Goal: Find specific page/section: Find specific page/section

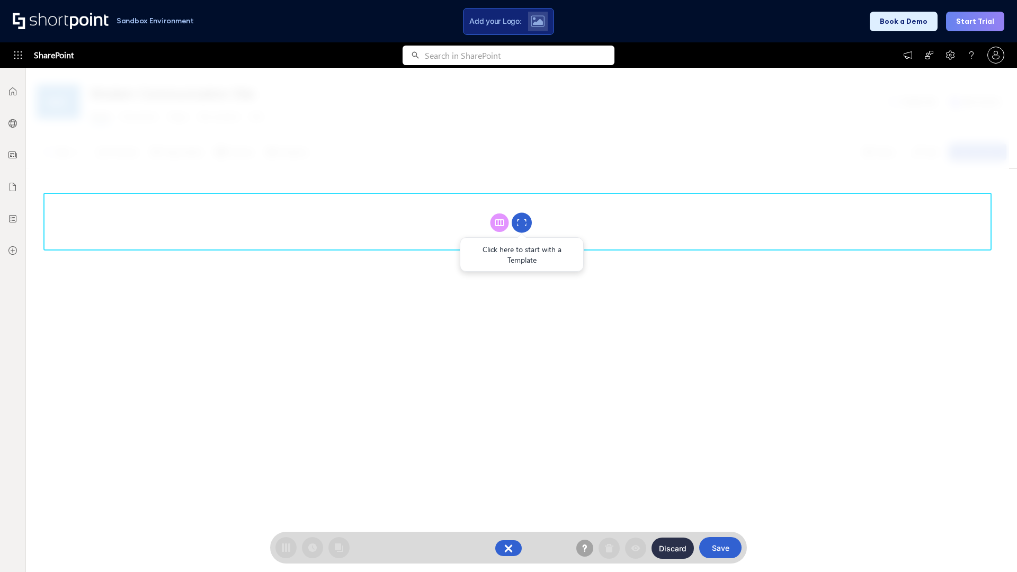
click at [522, 222] on circle at bounding box center [522, 223] width 20 height 20
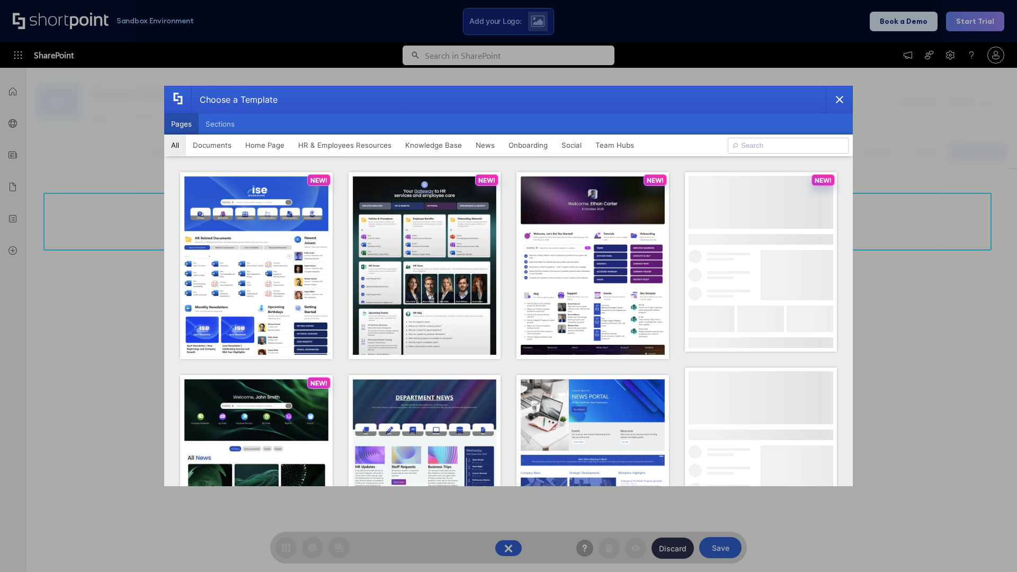
click at [181, 124] on button "Pages" at bounding box center [181, 123] width 34 height 21
type input "Intranet Layout 1"
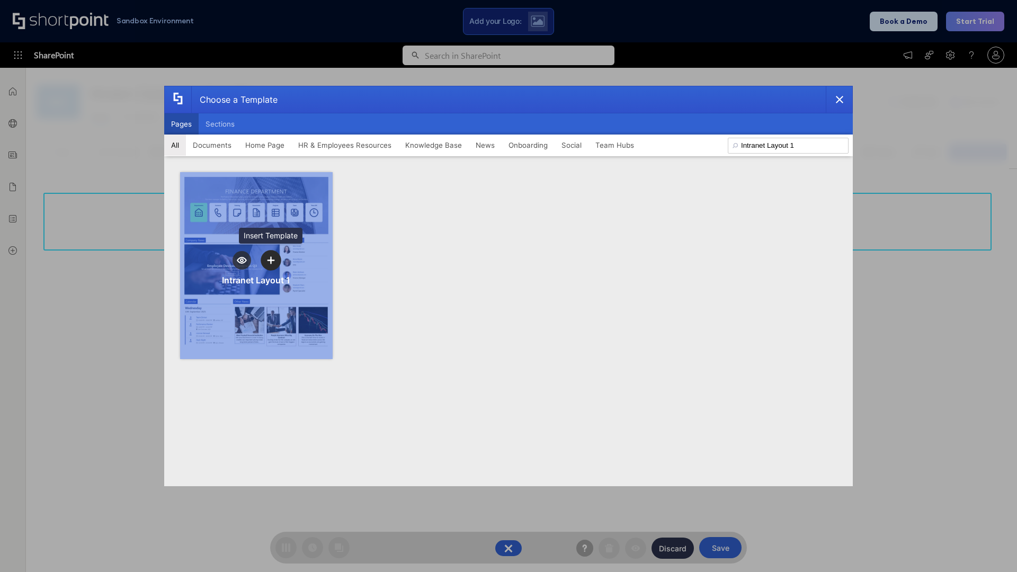
click at [271, 260] on icon "template selector" at bounding box center [270, 259] width 7 height 7
